Goal: Check status: Check status

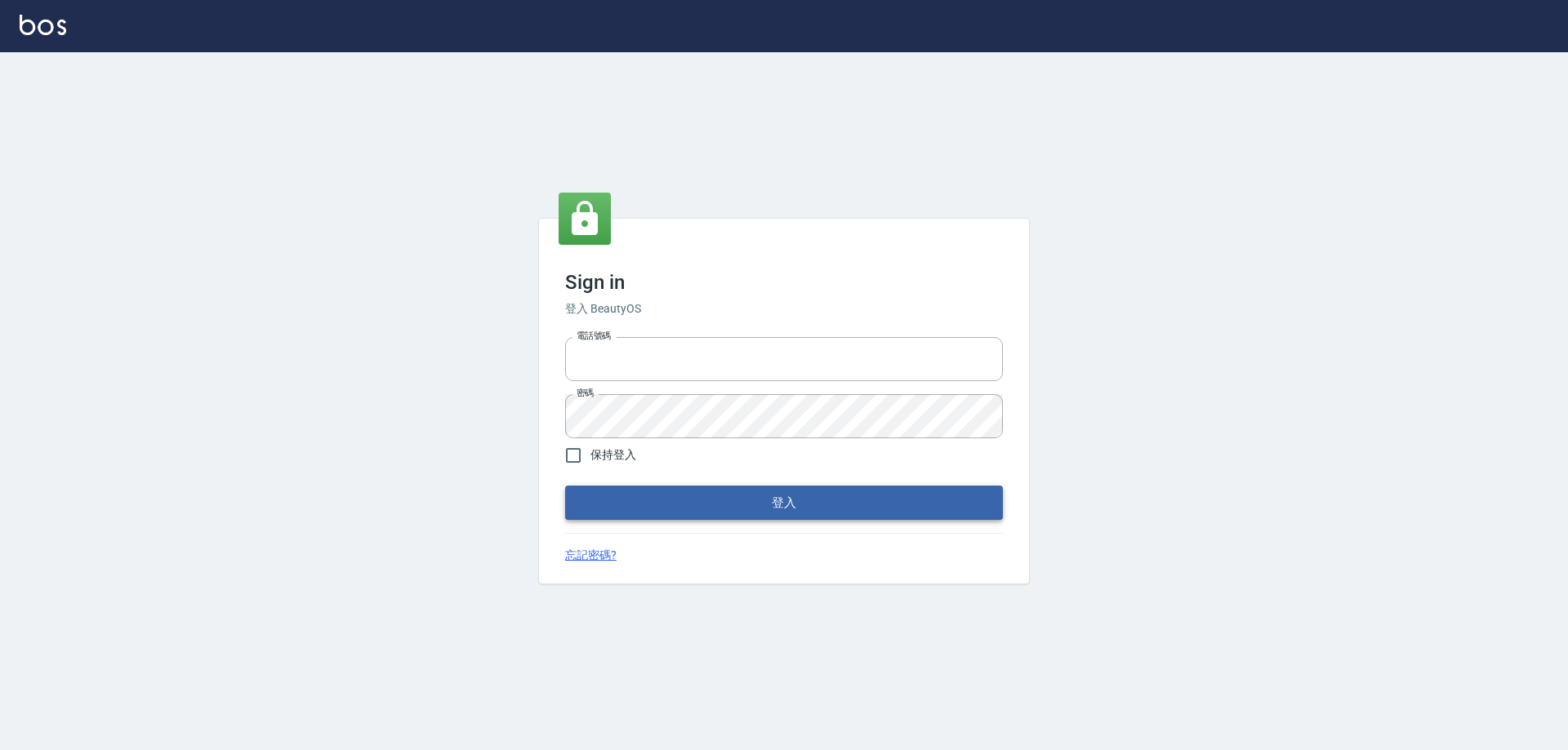
type input "0426657991"
click at [606, 514] on button "登入" at bounding box center [784, 503] width 438 height 35
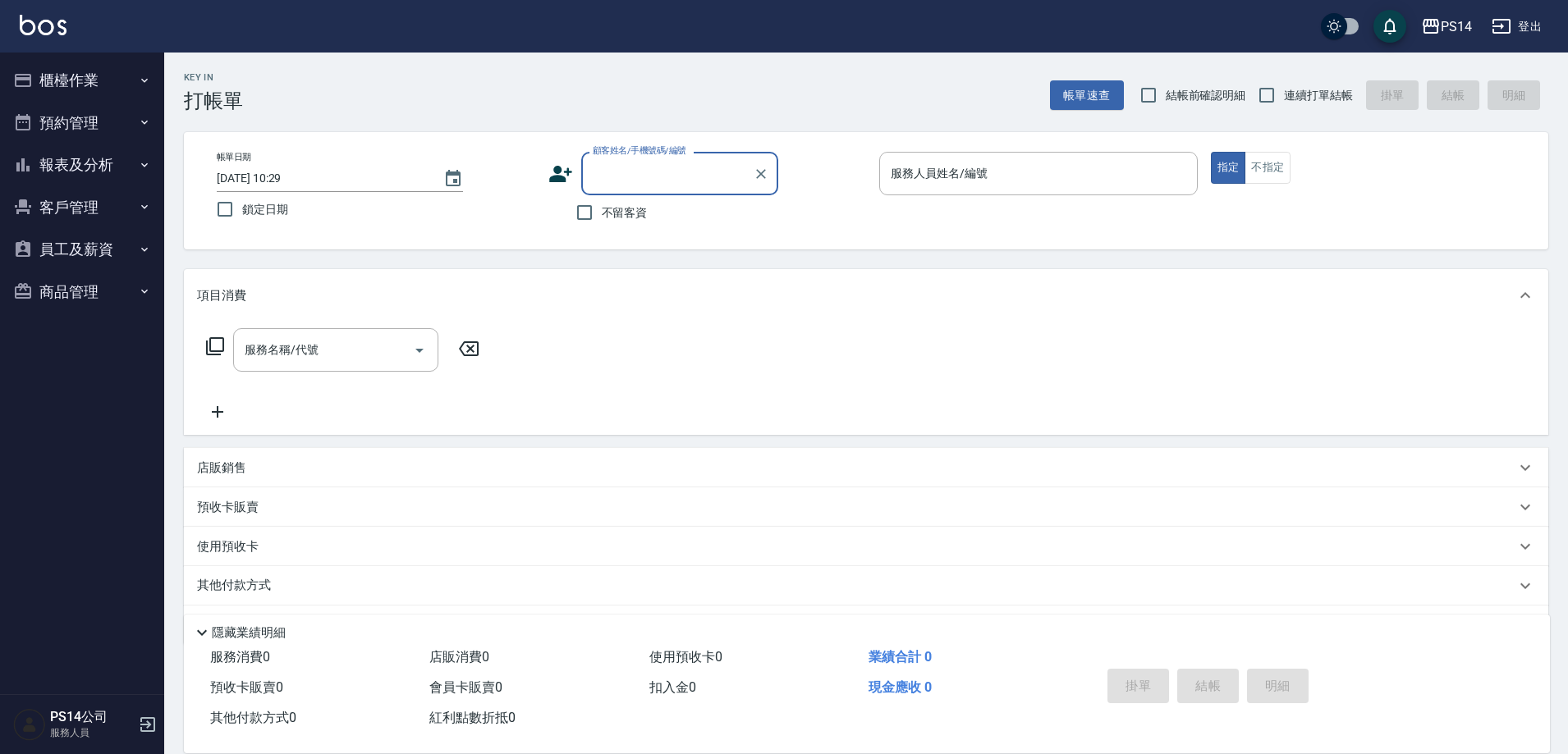
click at [103, 154] on button "報表及分析" at bounding box center [82, 165] width 151 height 43
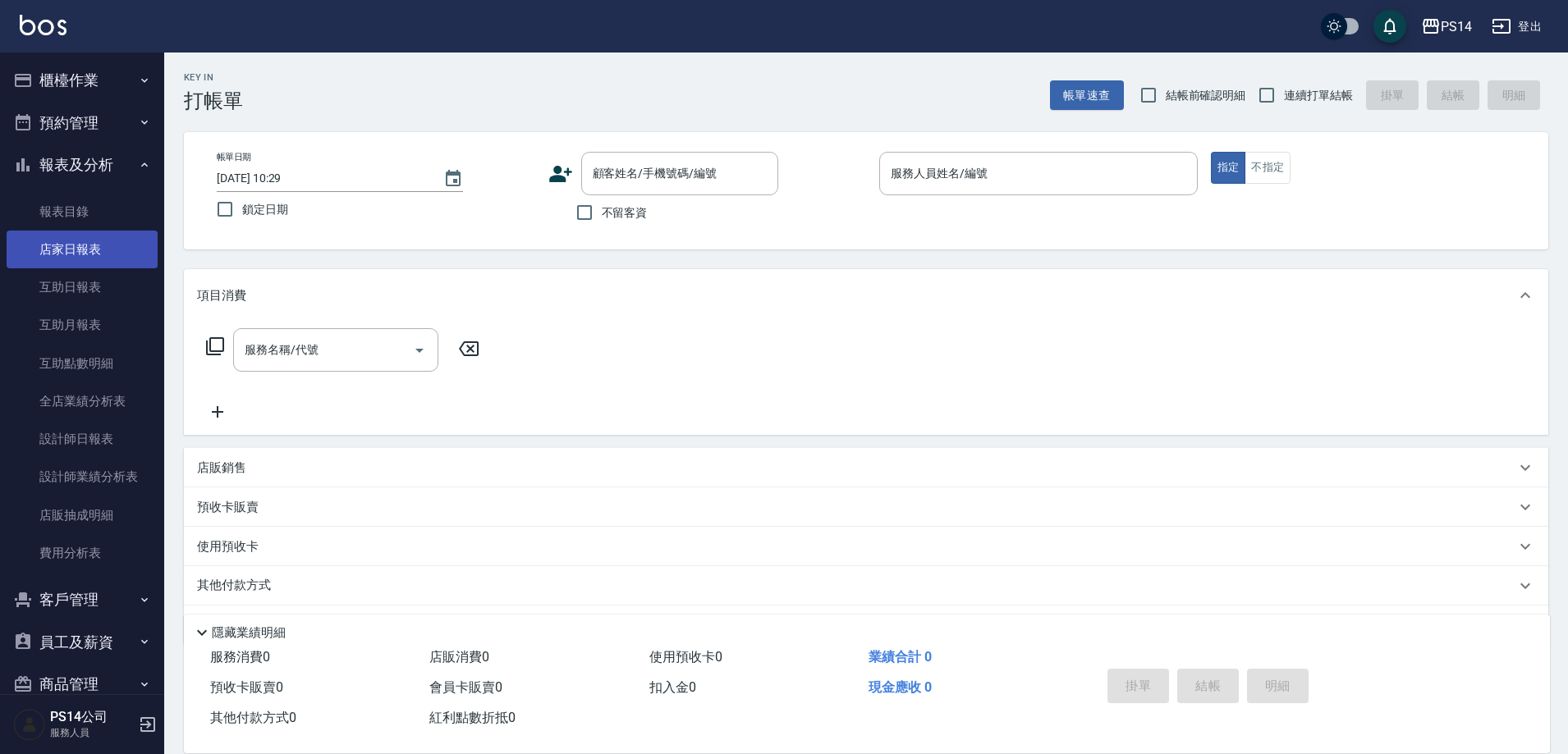
click at [93, 250] on link "店家日報表" at bounding box center [82, 249] width 151 height 38
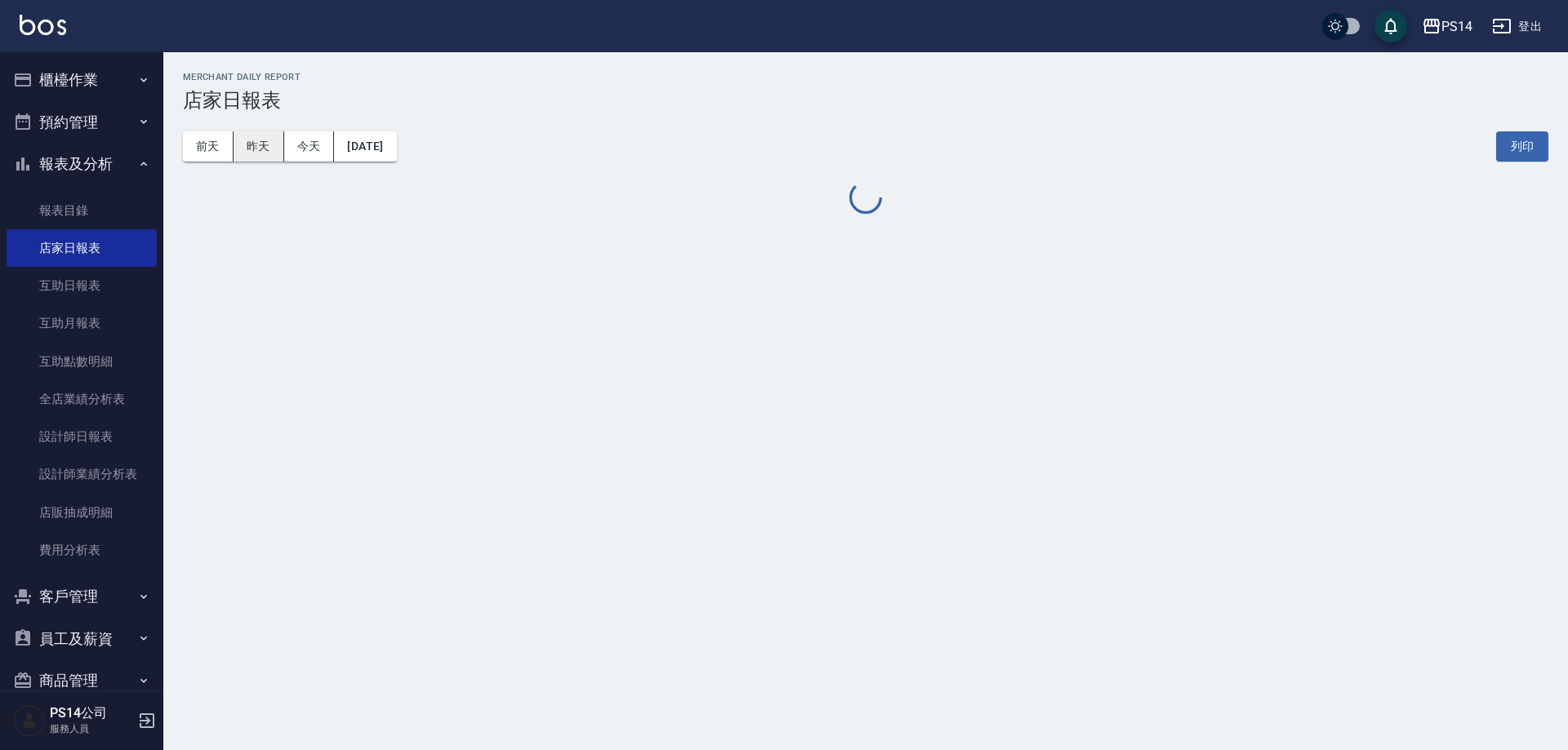
click at [254, 145] on button "昨天" at bounding box center [258, 146] width 50 height 30
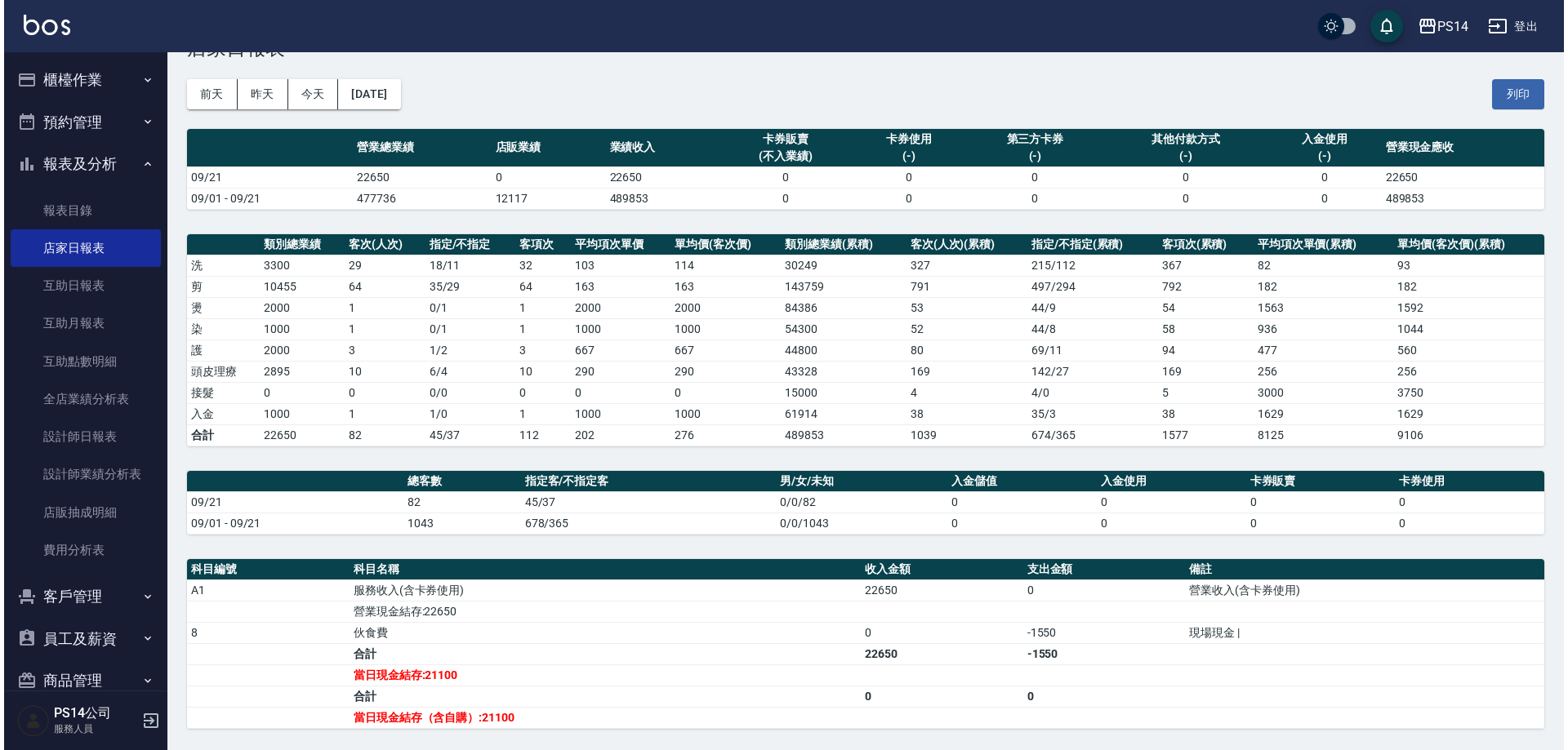
scroll to position [81, 0]
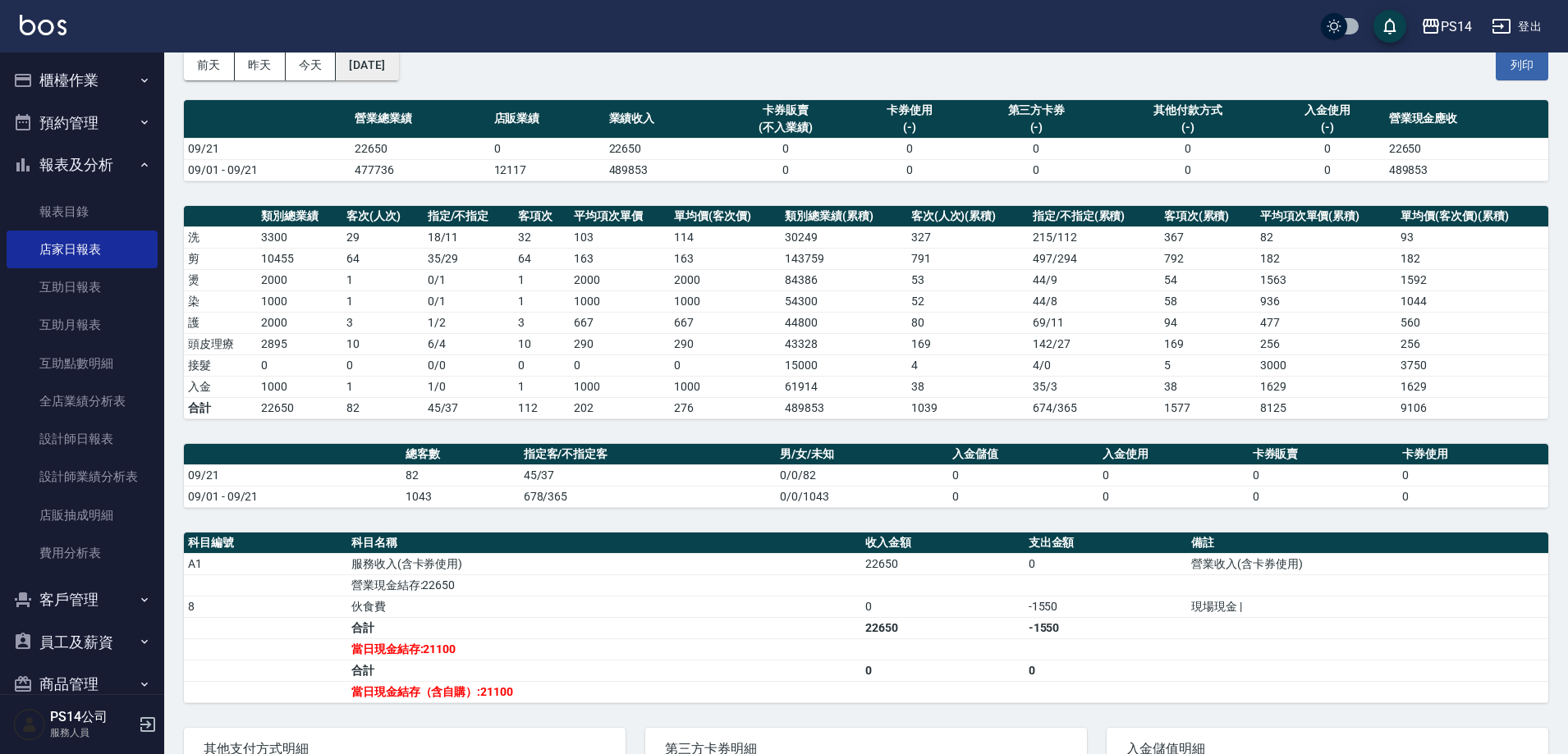
click at [398, 66] on button "[DATE]" at bounding box center [367, 65] width 62 height 30
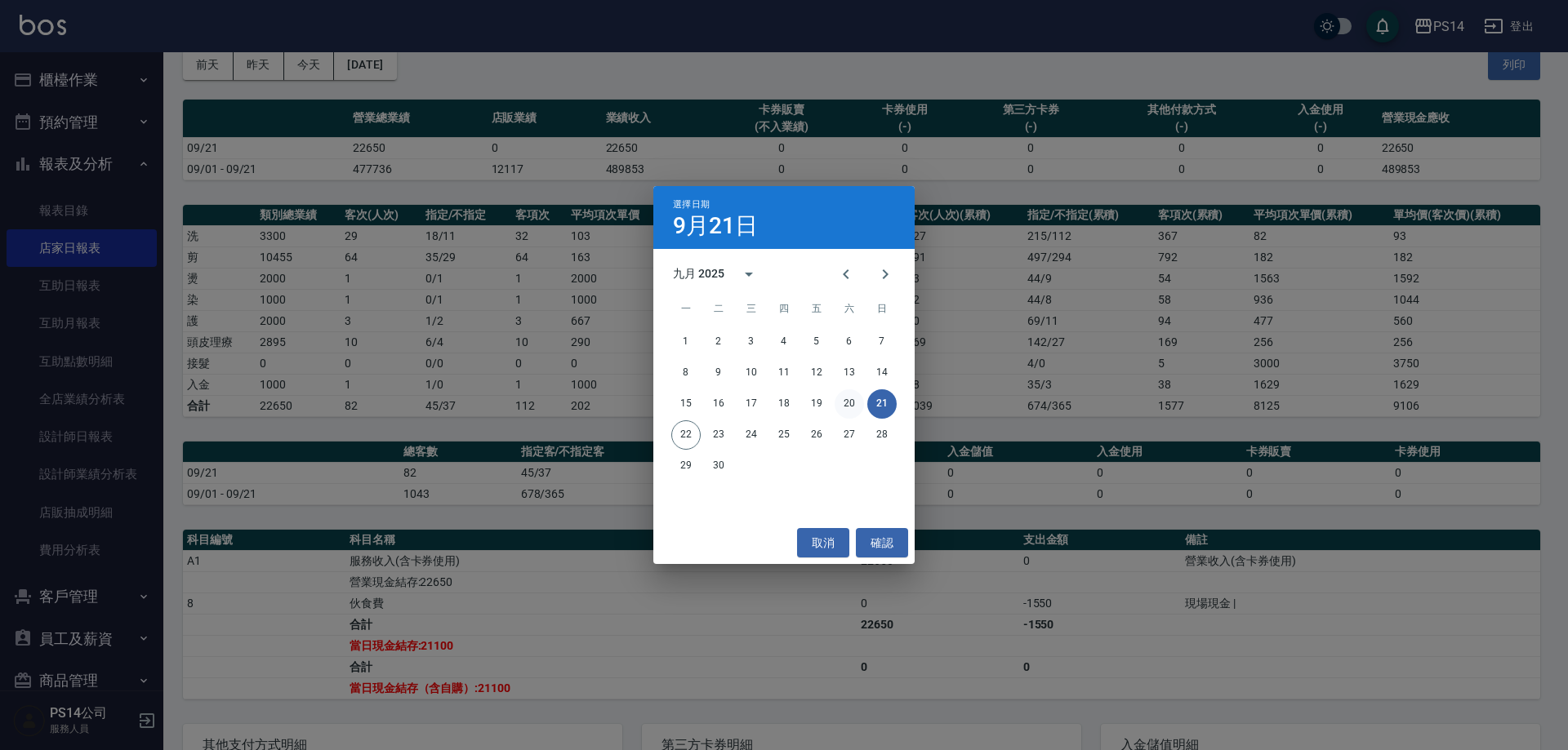
click at [858, 407] on button "20" at bounding box center [849, 404] width 29 height 29
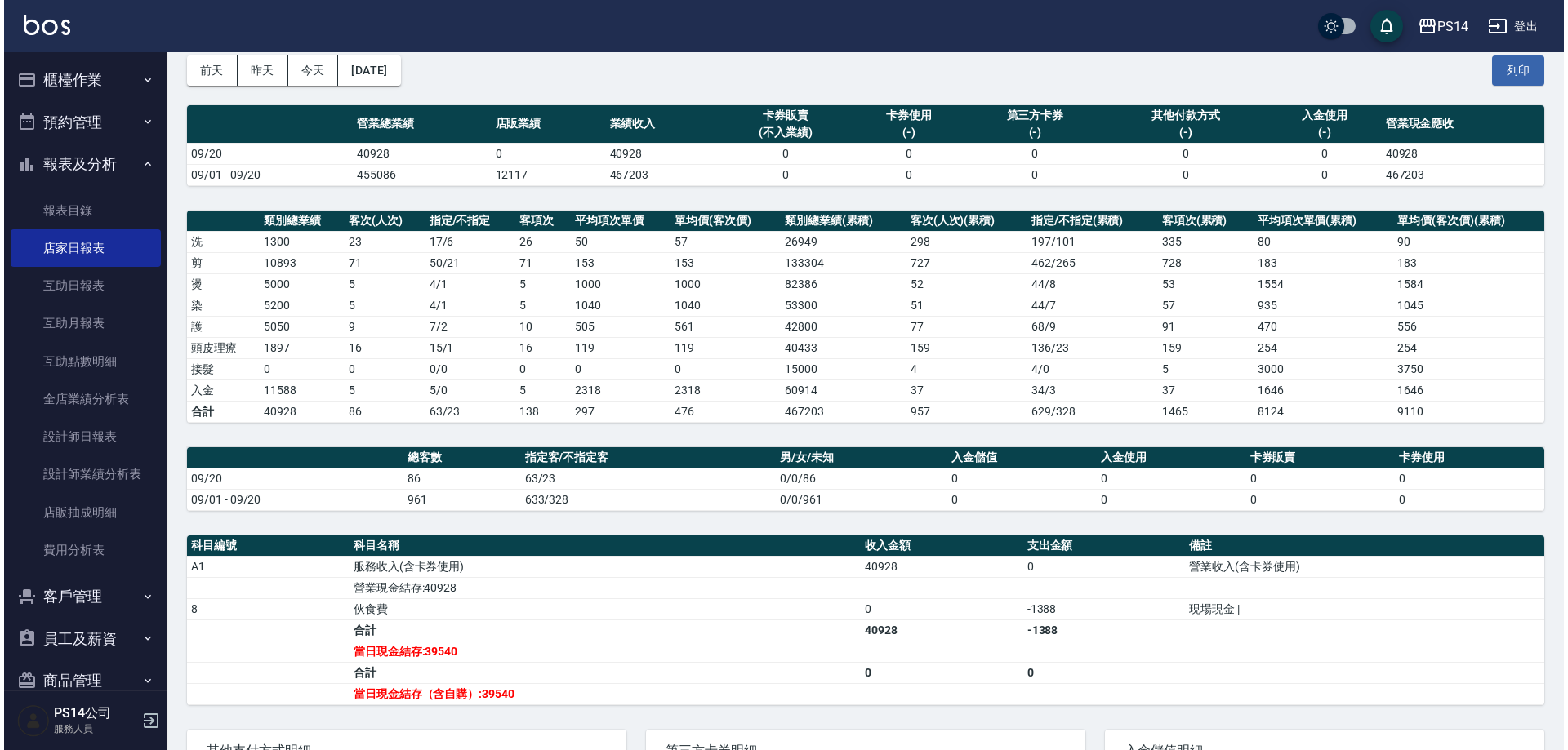
scroll to position [59, 0]
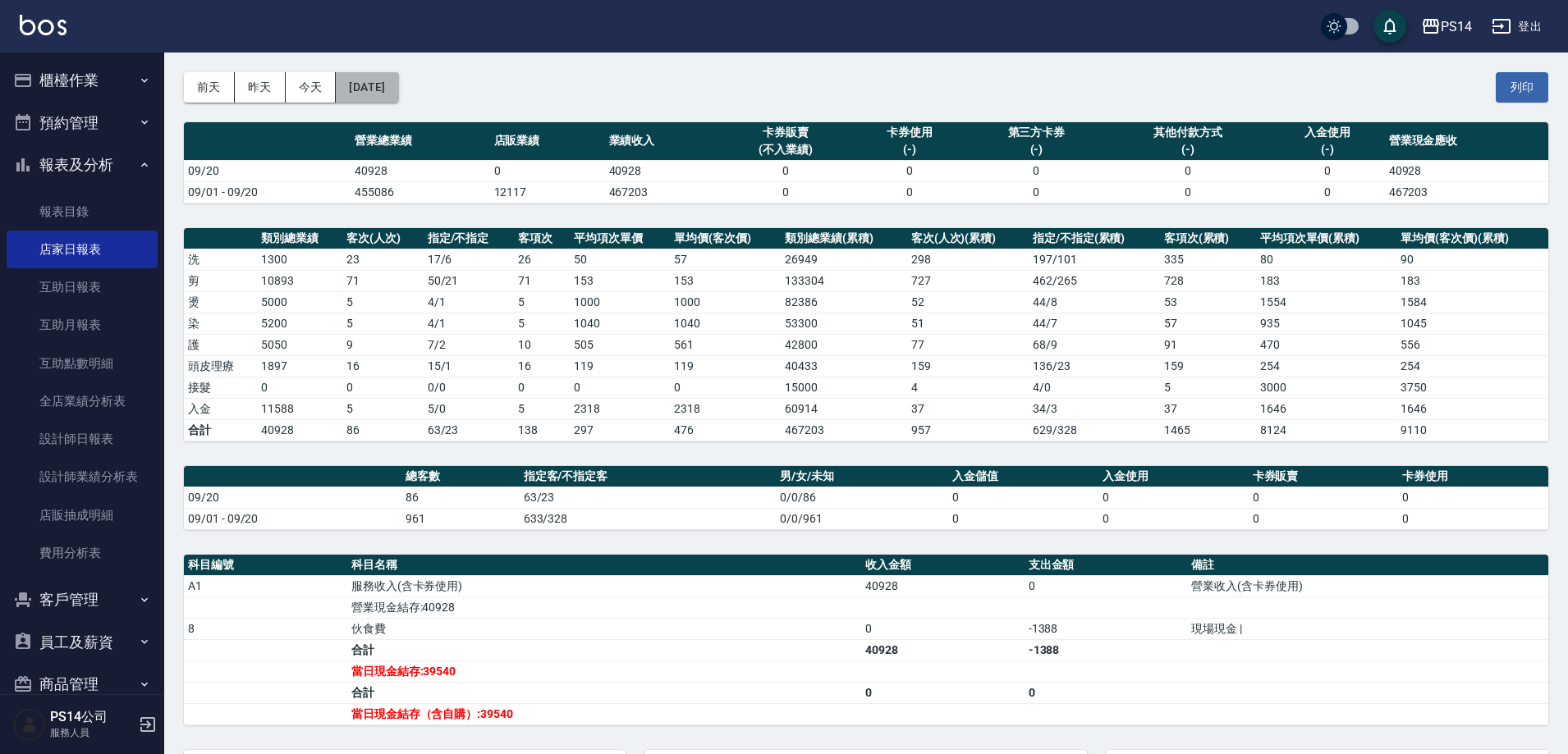
click at [398, 91] on button "[DATE]" at bounding box center [367, 87] width 62 height 30
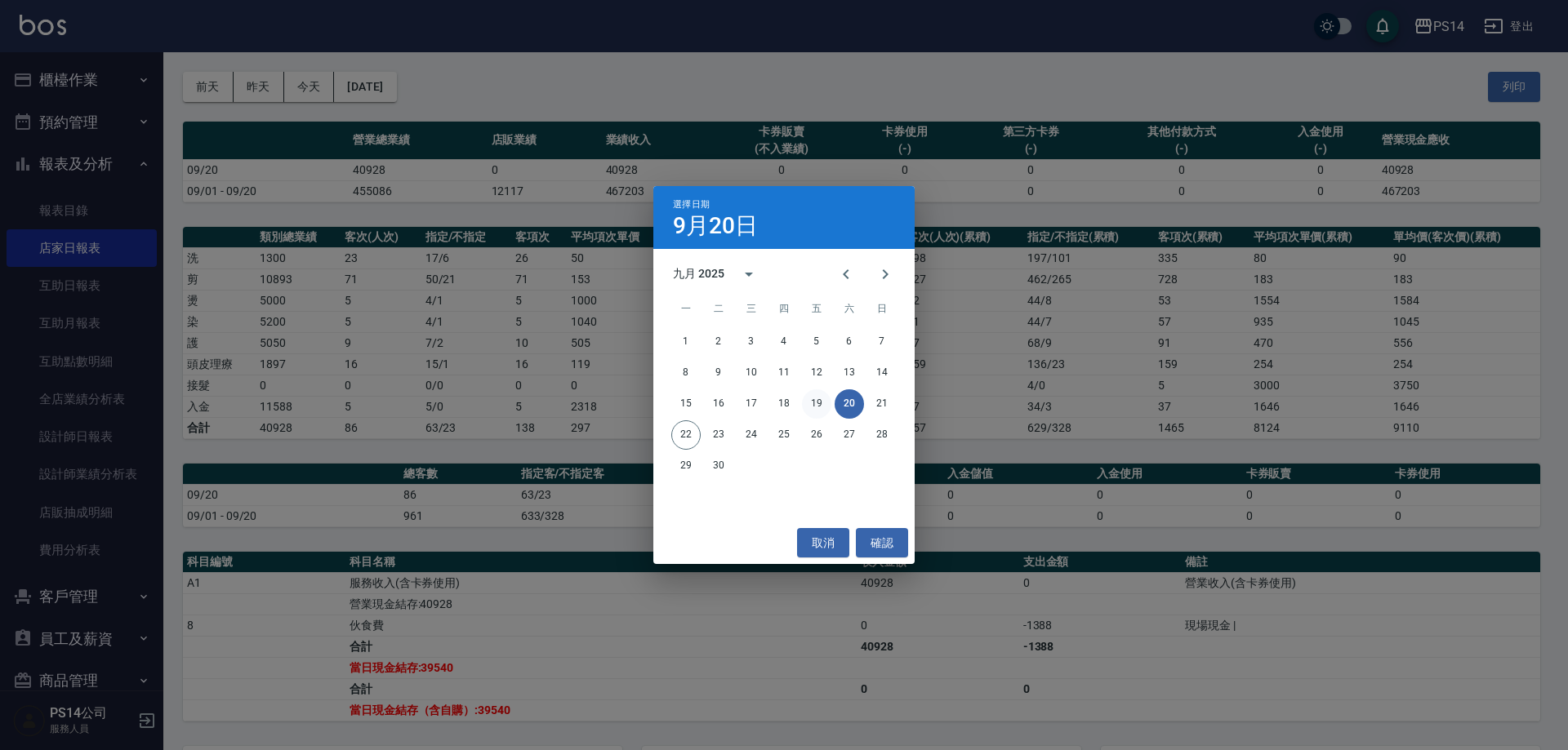
click at [810, 405] on button "19" at bounding box center [816, 404] width 29 height 29
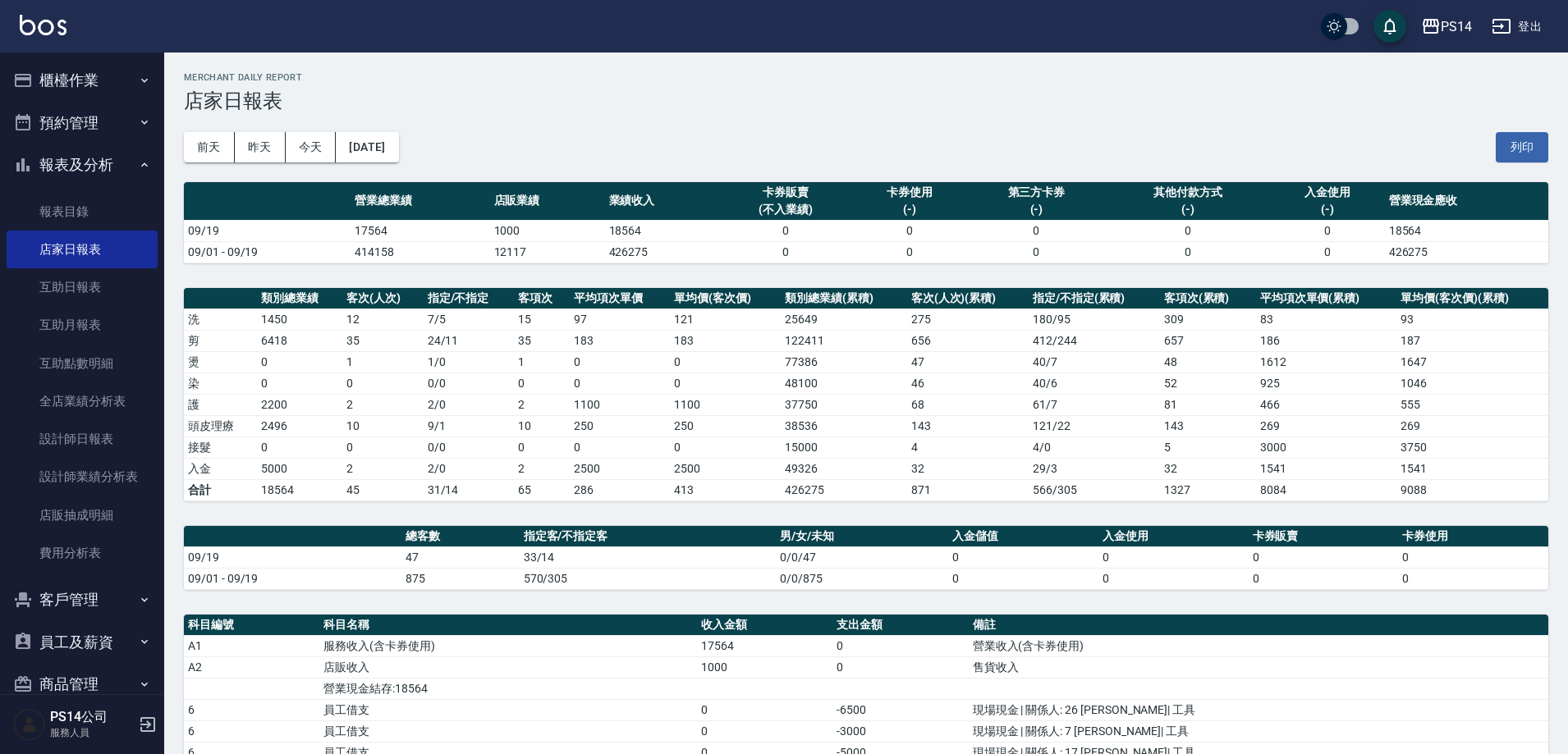
click at [388, 165] on div "[DATE] [DATE] [DATE] [DATE] 列印" at bounding box center [865, 148] width 1364 height 70
click at [396, 158] on button "[DATE]" at bounding box center [367, 147] width 62 height 30
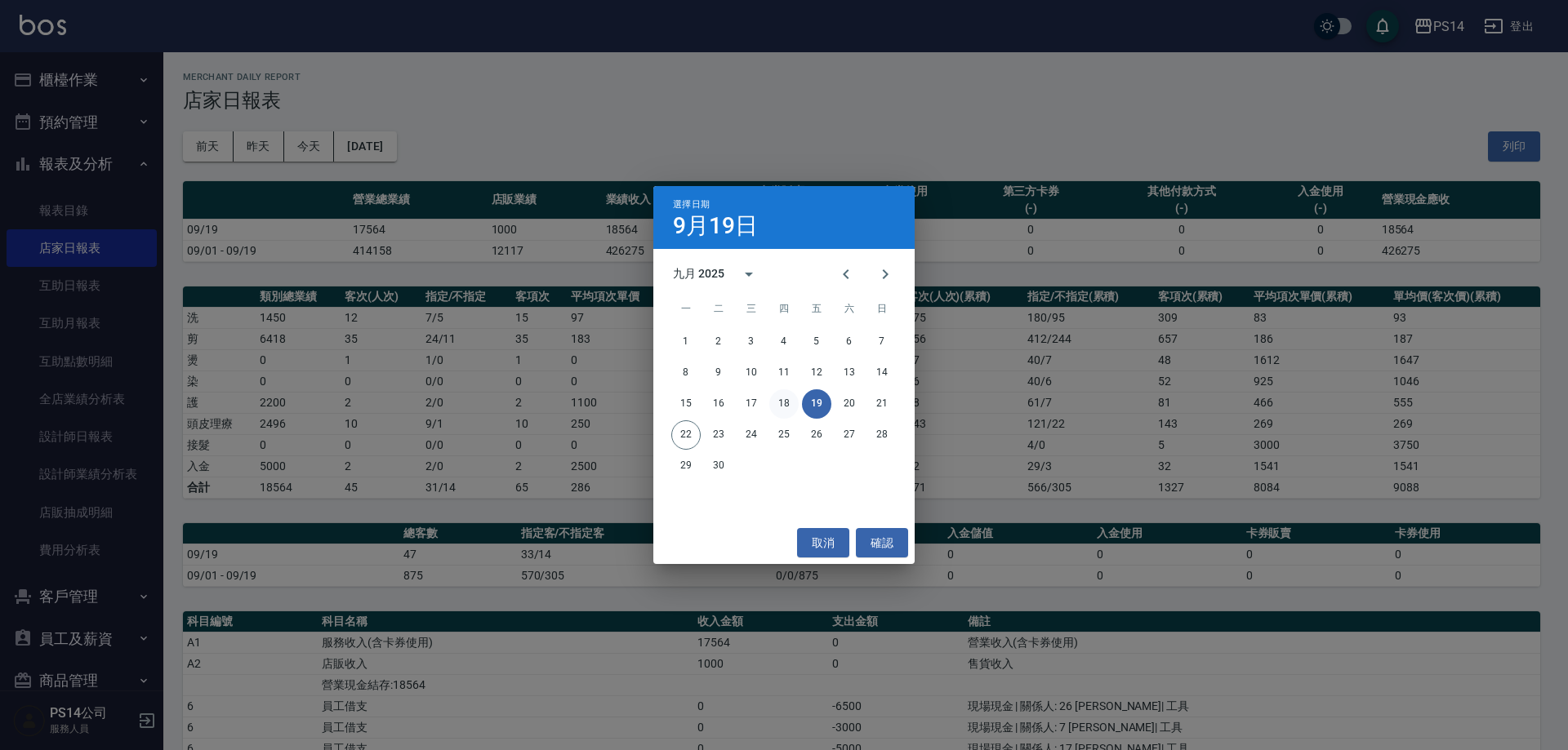
click at [784, 409] on button "18" at bounding box center [784, 404] width 29 height 29
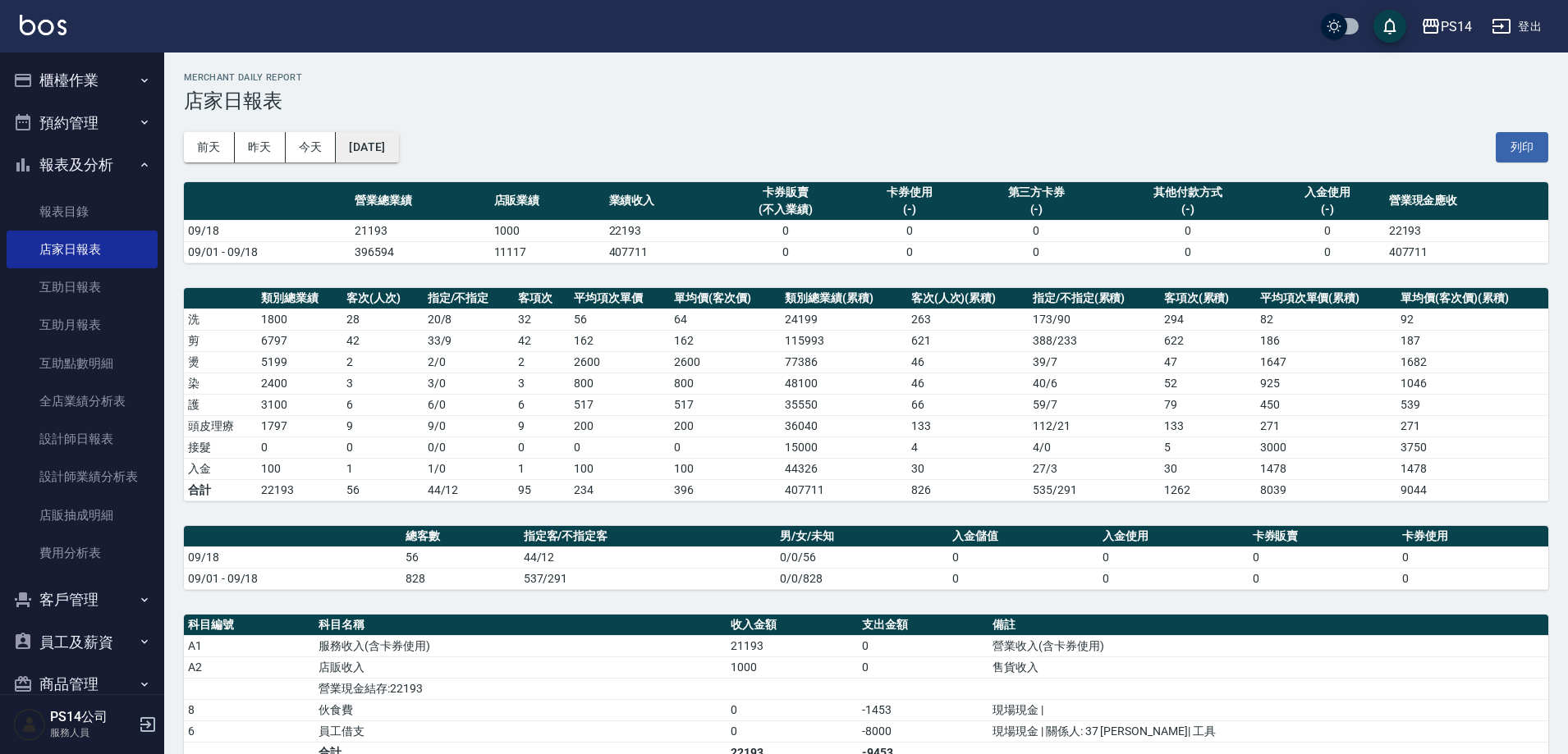
click at [398, 145] on button "[DATE]" at bounding box center [367, 147] width 62 height 30
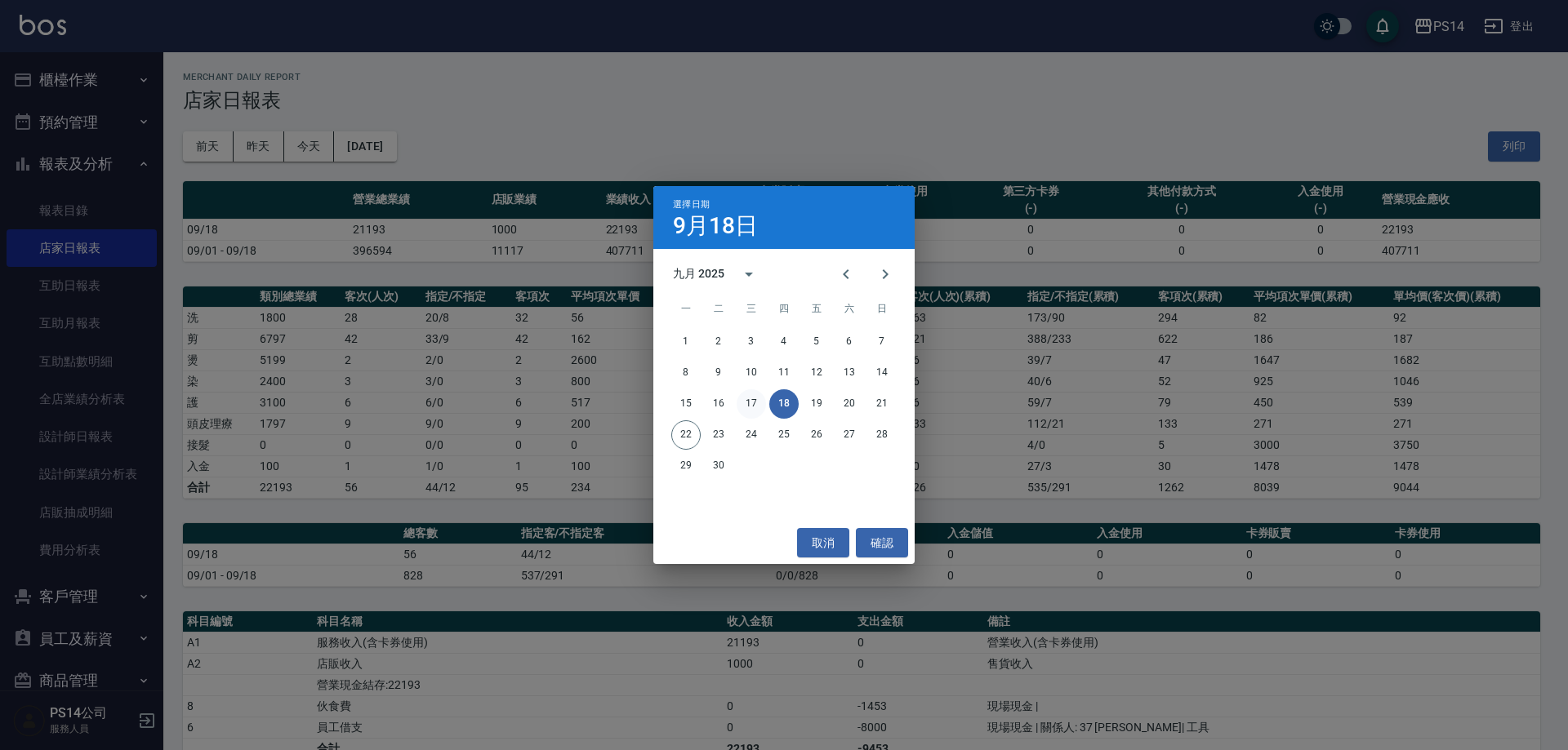
click at [756, 410] on button "17" at bounding box center [751, 404] width 29 height 29
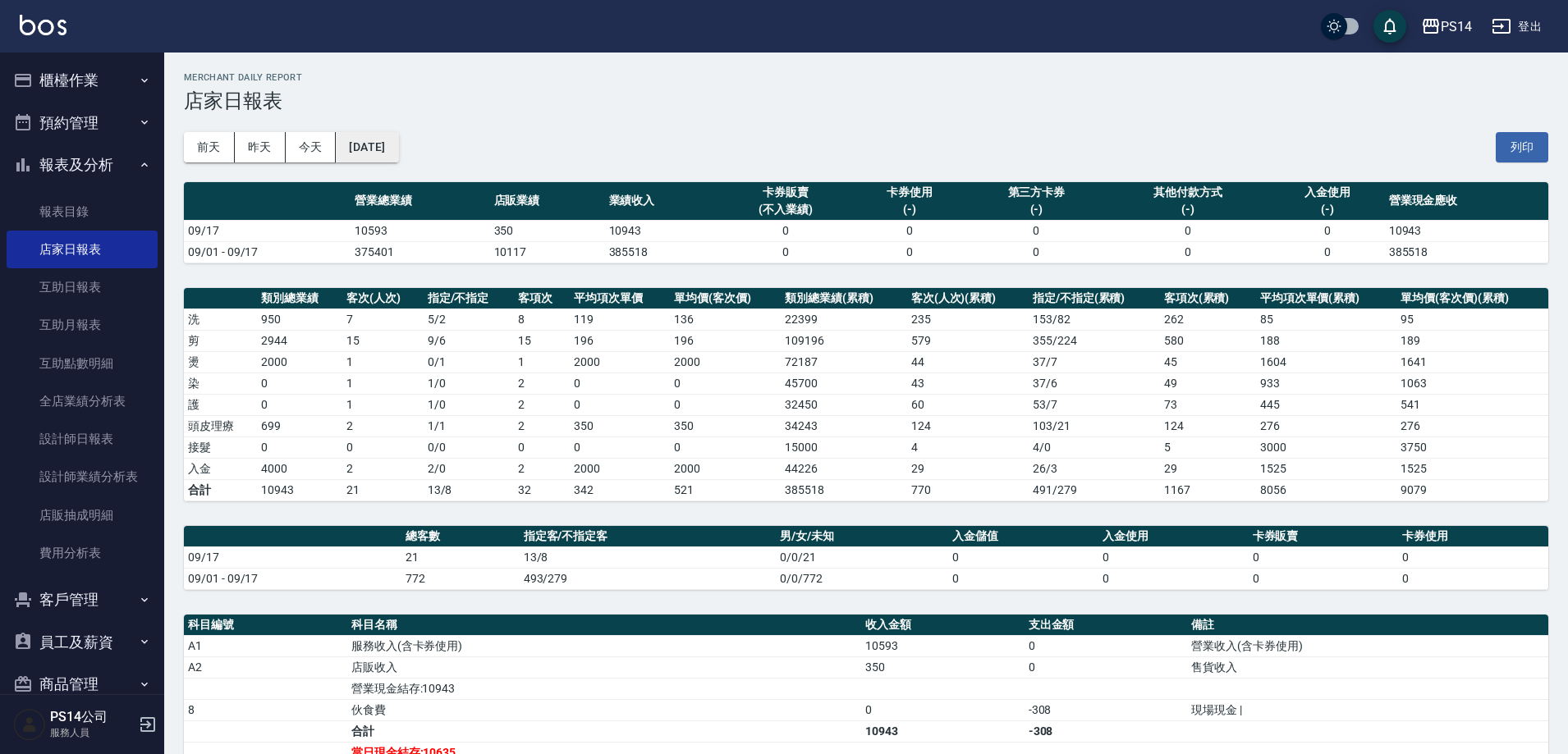
click at [391, 137] on button "[DATE]" at bounding box center [367, 147] width 62 height 30
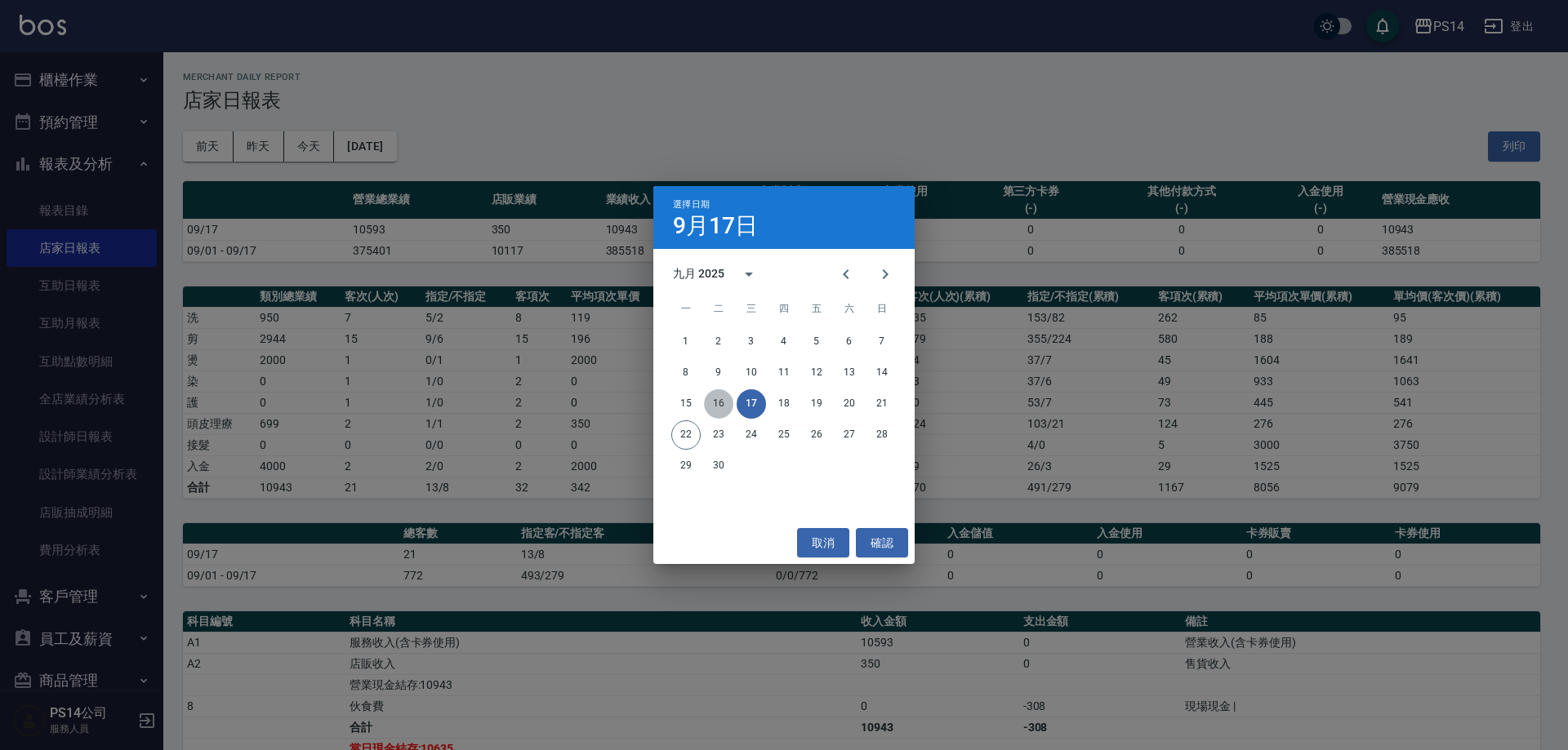
click at [716, 402] on button "16" at bounding box center [718, 404] width 29 height 29
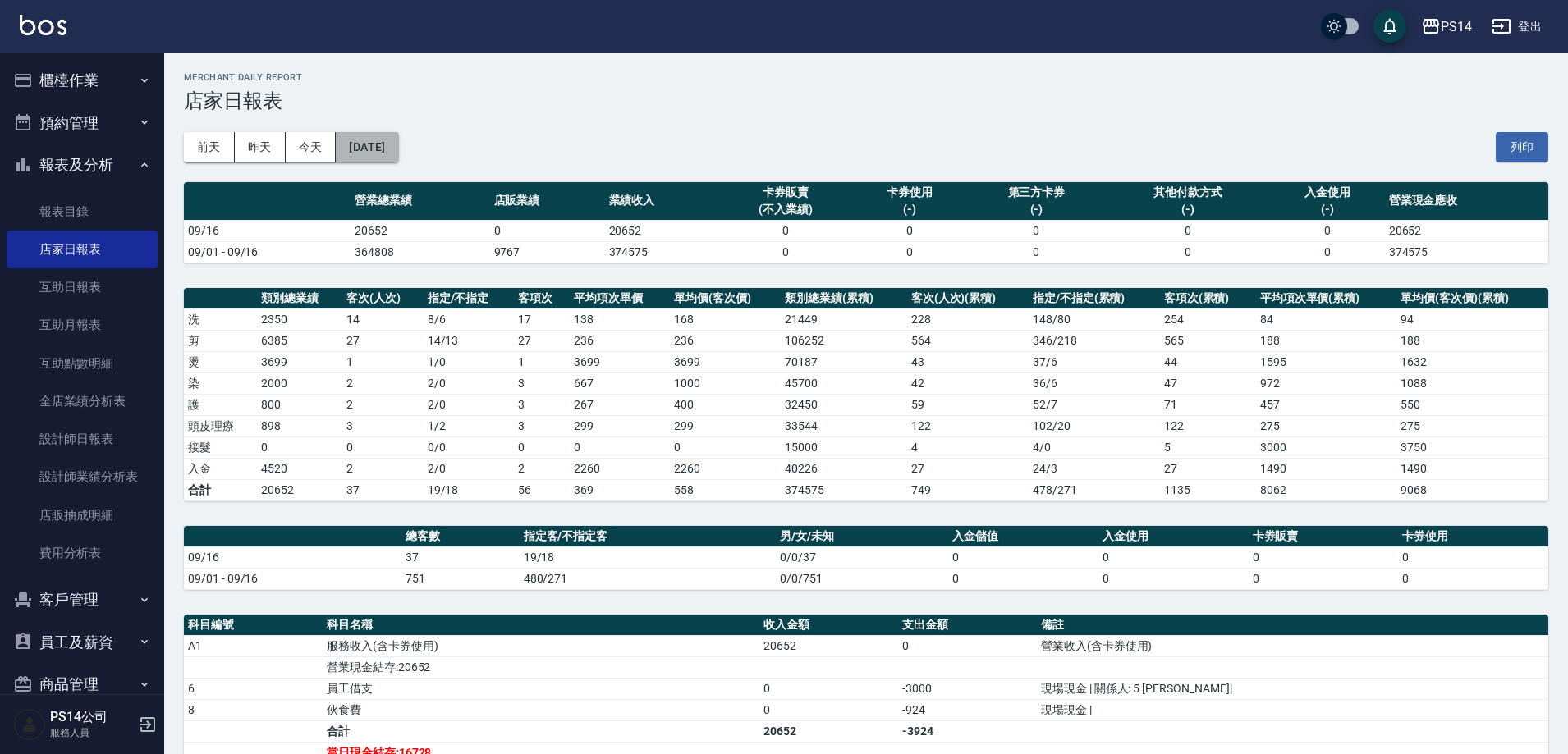
click at [385, 152] on button "[DATE]" at bounding box center [367, 147] width 62 height 30
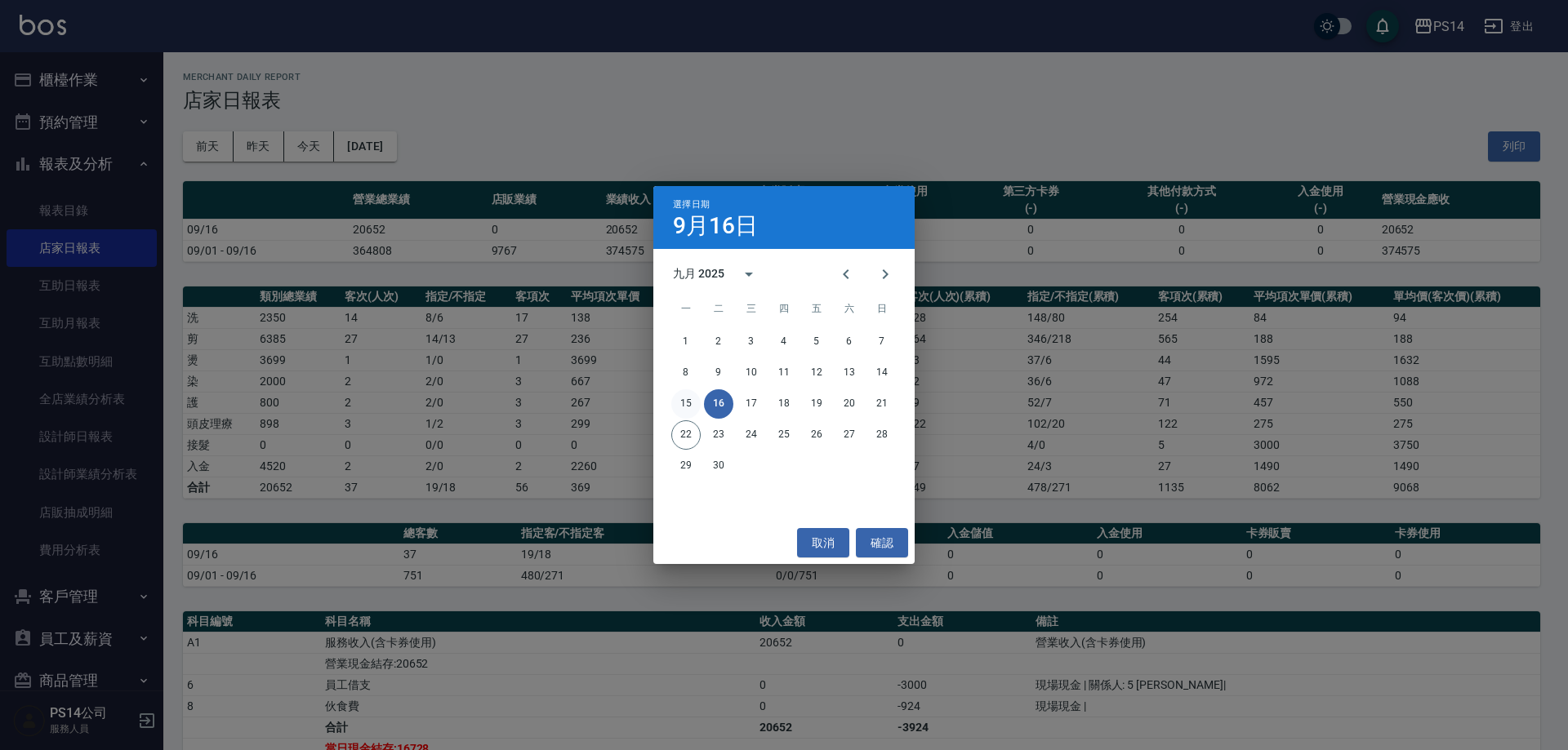
click at [686, 400] on button "15" at bounding box center [685, 404] width 29 height 29
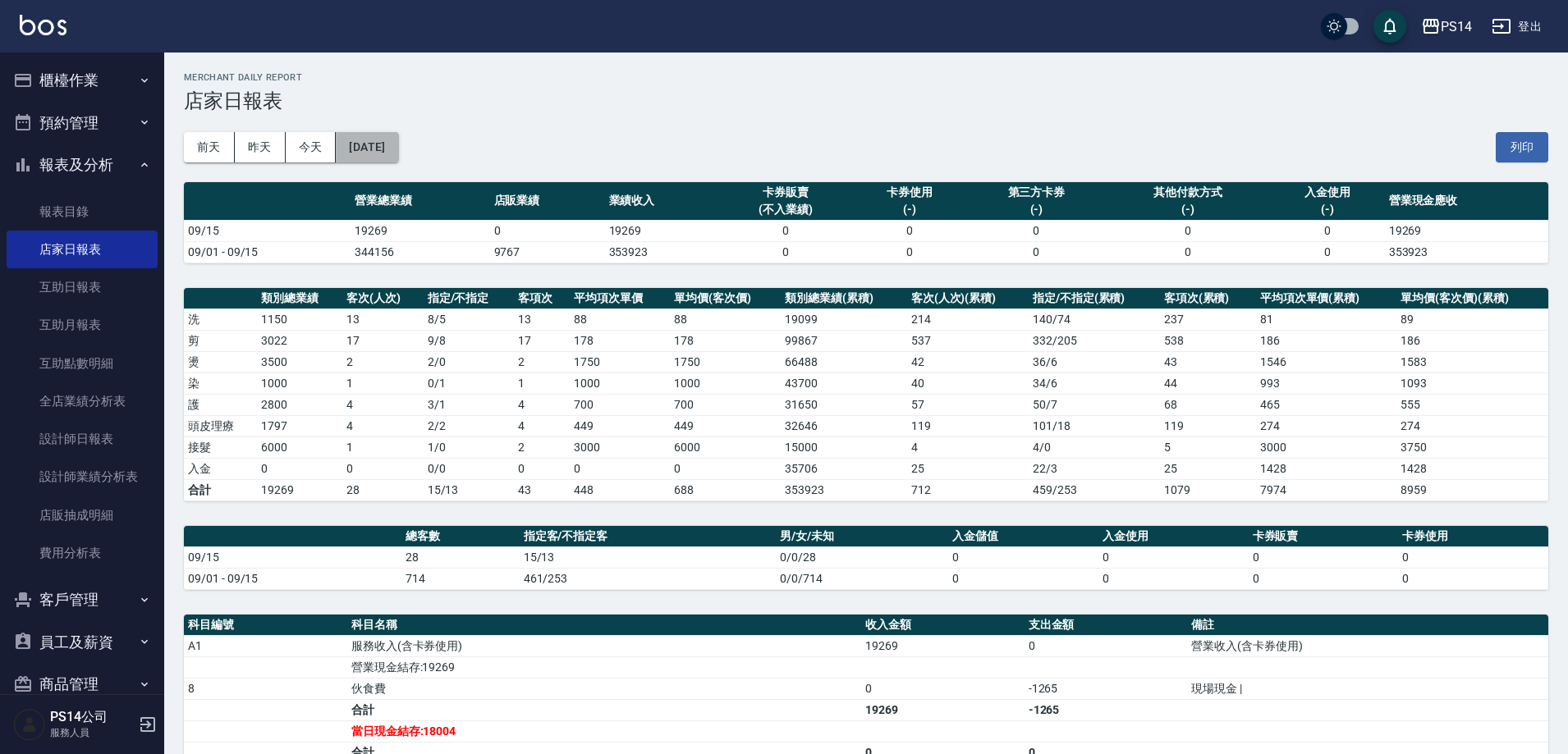
click at [391, 145] on button "[DATE]" at bounding box center [367, 147] width 62 height 30
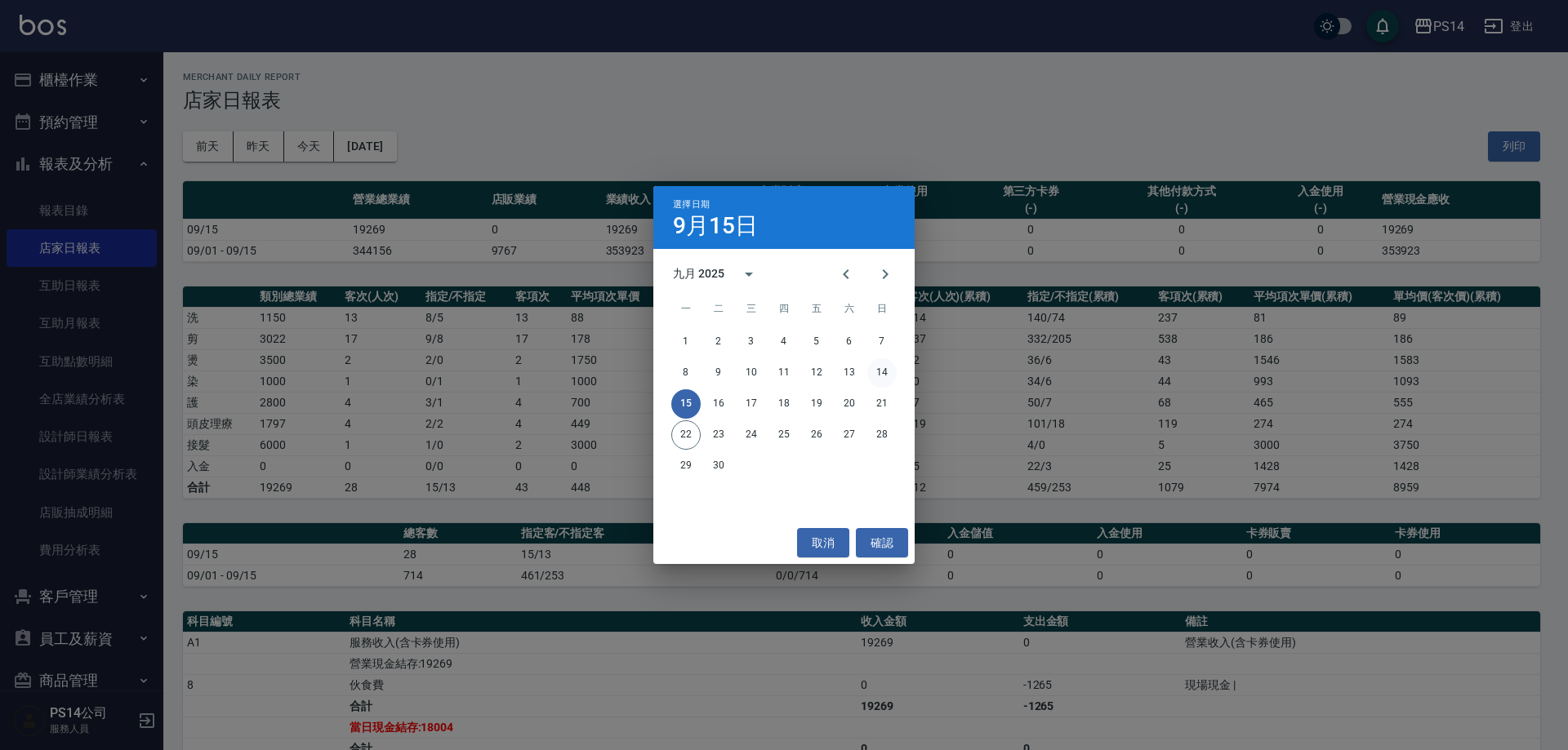
click at [872, 375] on button "14" at bounding box center [882, 373] width 29 height 29
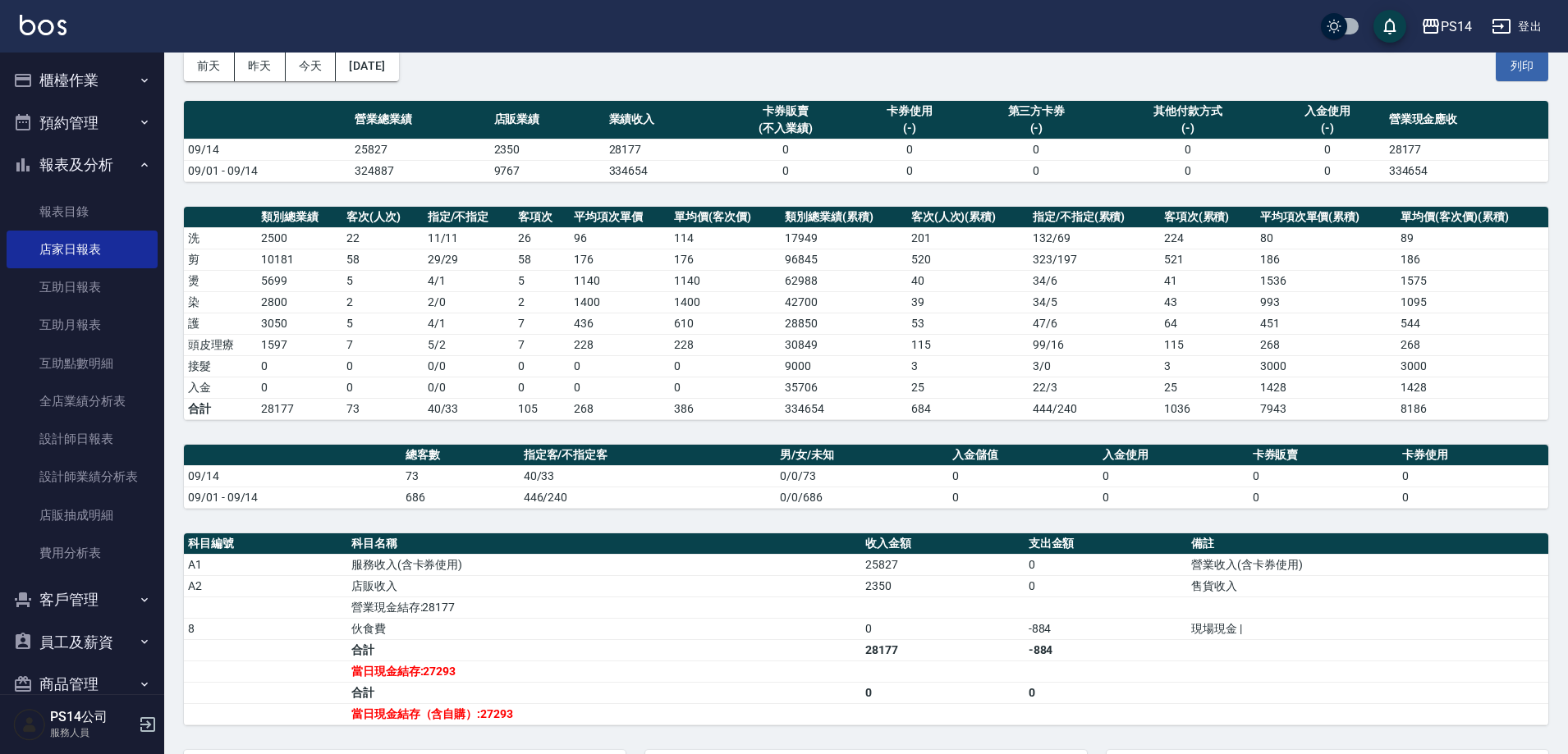
scroll to position [82, 0]
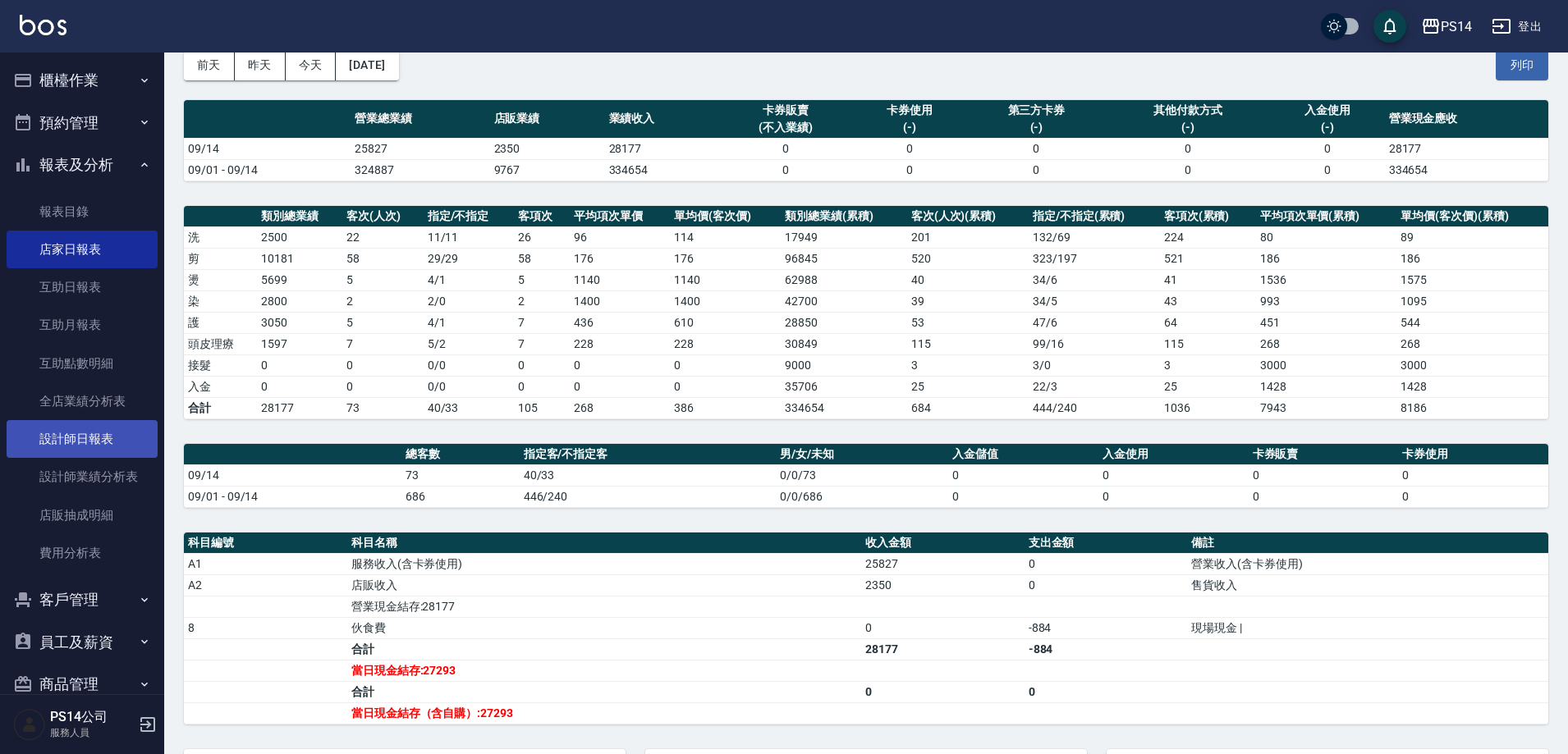
click at [81, 451] on link "設計師日報表" at bounding box center [82, 438] width 151 height 38
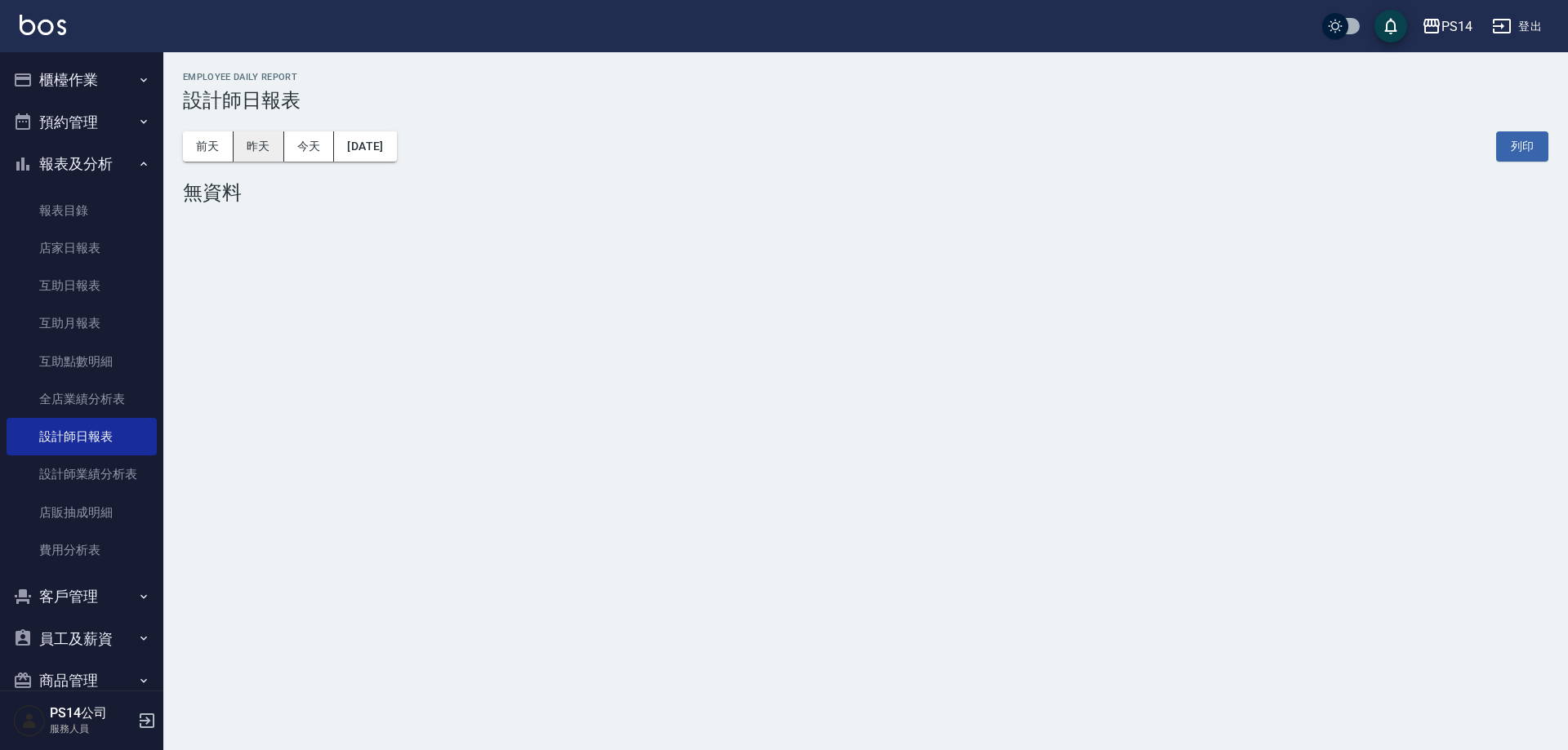
click at [244, 151] on button "昨天" at bounding box center [258, 146] width 50 height 30
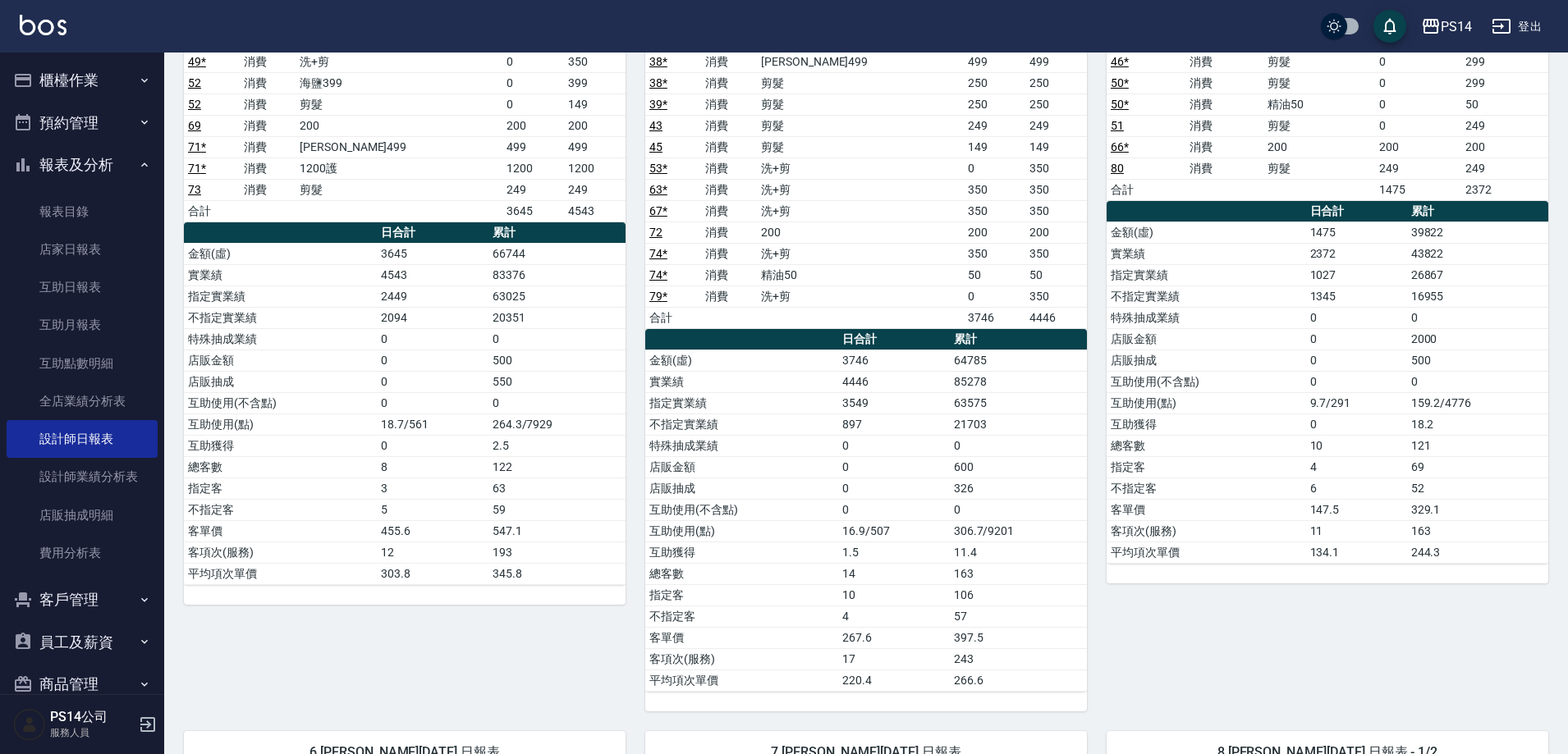
scroll to position [137, 0]
